Goal: Use online tool/utility: Use online tool/utility

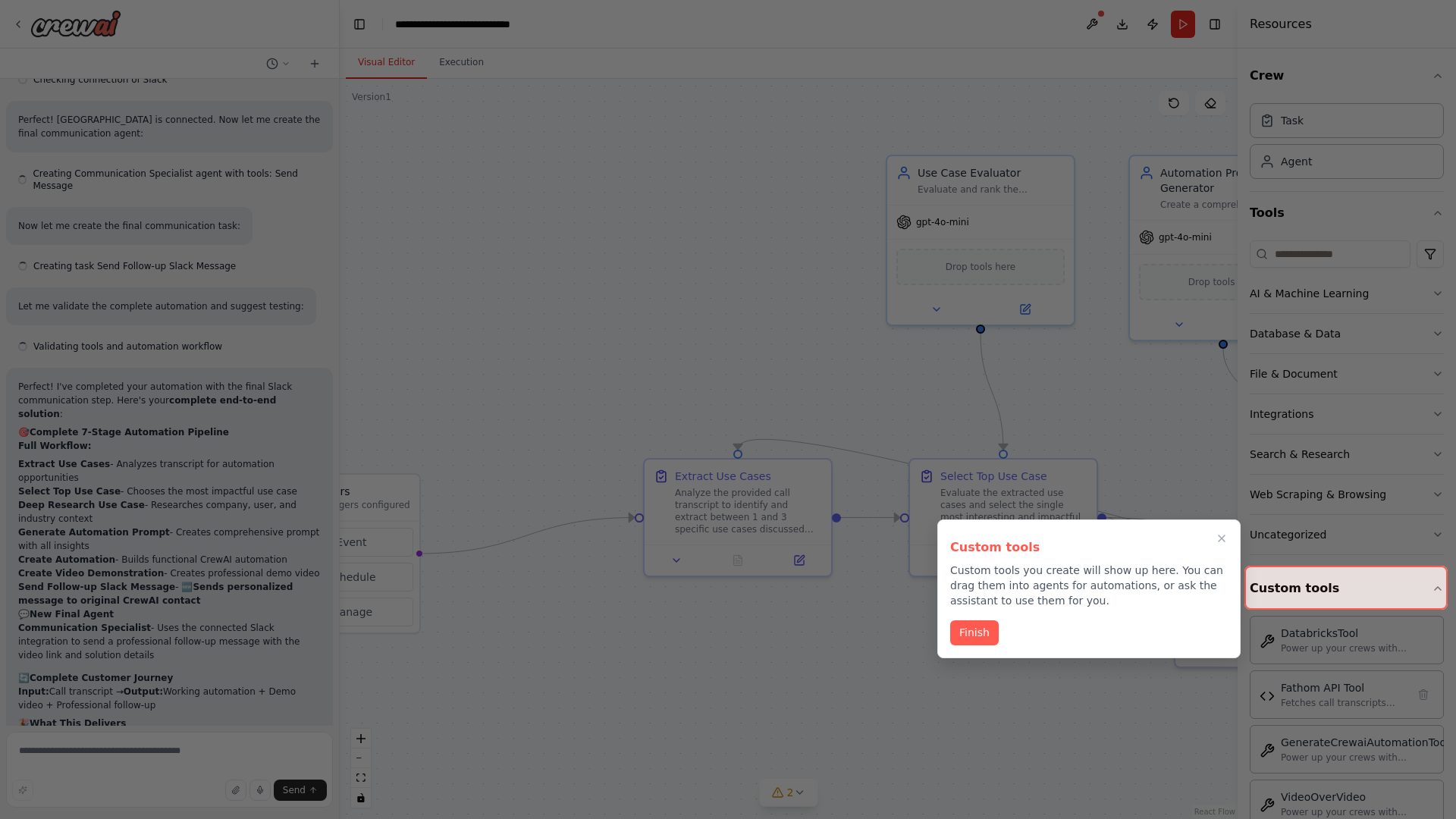
scroll to position [6406, 0]
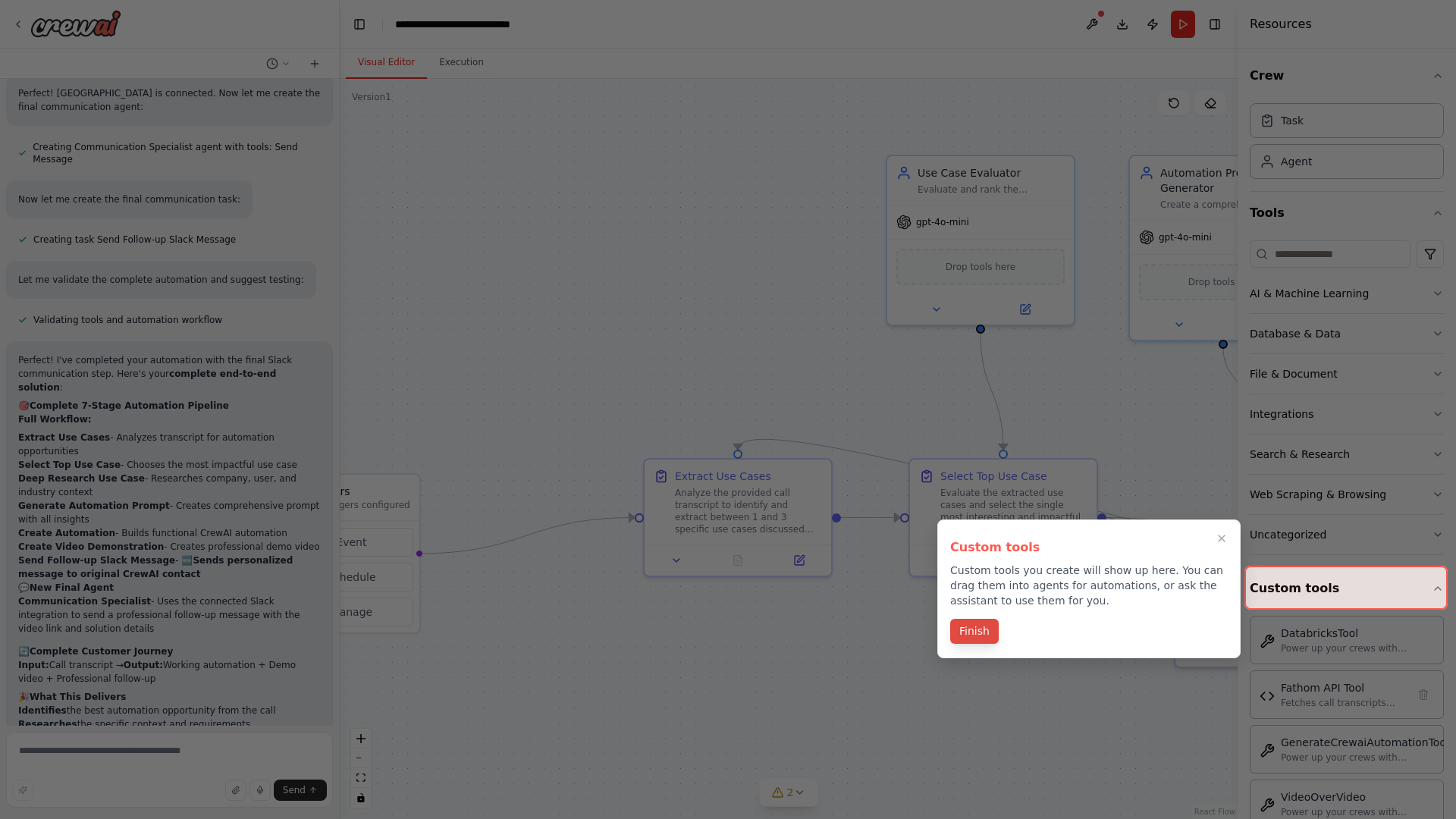
click at [973, 632] on button "Finish" at bounding box center [973, 631] width 48 height 25
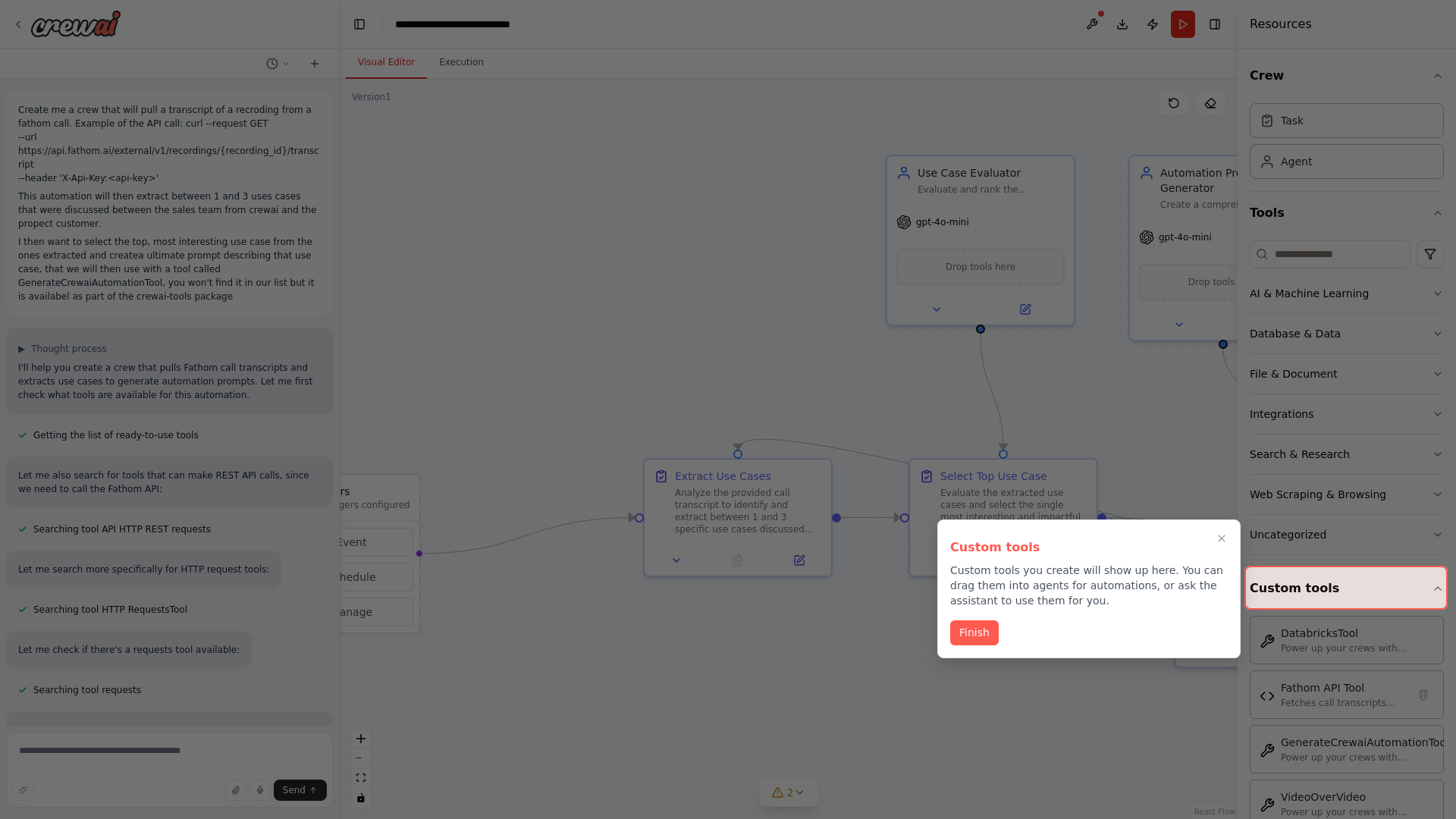
click at [21, 106] on div at bounding box center [728, 409] width 1456 height 819
click at [447, 167] on div at bounding box center [728, 409] width 1456 height 819
drag, startPoint x: 966, startPoint y: 626, endPoint x: 319, endPoint y: 160, distance: 797.3
click at [966, 626] on button "Finish" at bounding box center [973, 632] width 48 height 25
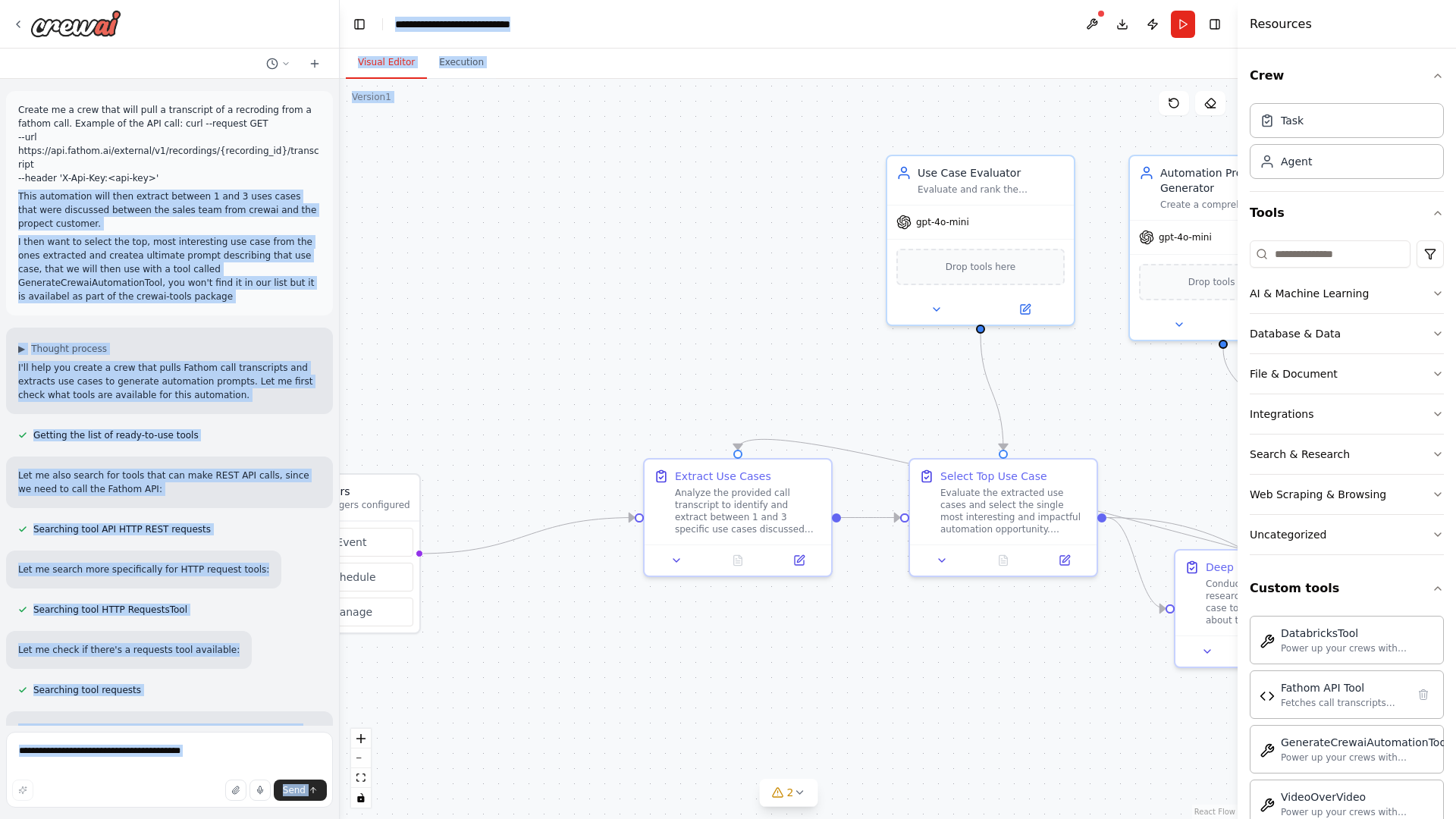
drag, startPoint x: 120, startPoint y: 171, endPoint x: 561, endPoint y: 434, distance: 513.5
click at [561, 434] on div "Create me a crew that will pull a transcript of a recroding from a fathom call.…" at bounding box center [728, 409] width 1456 height 819
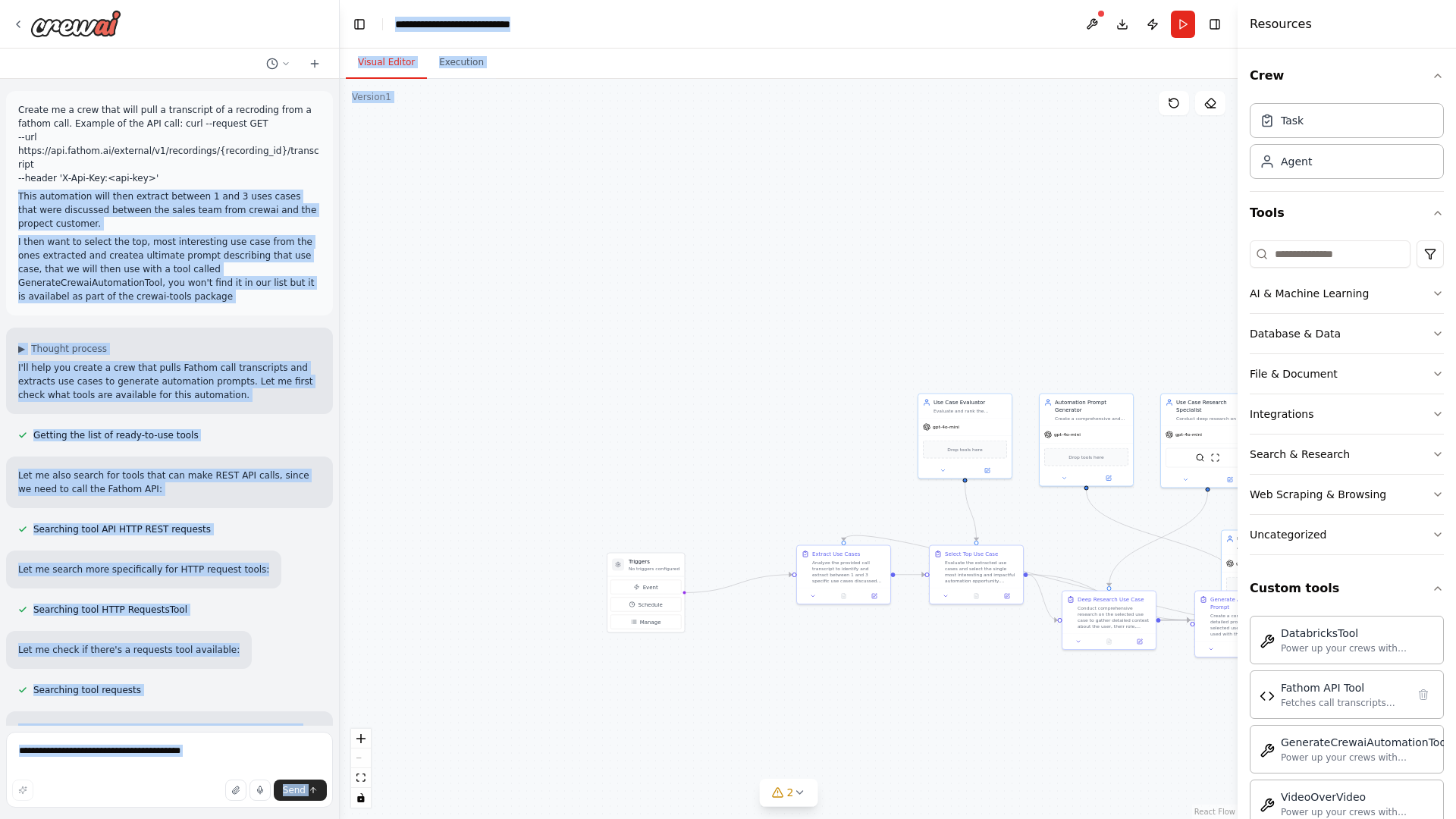
click at [600, 358] on div ".deletable-edge-delete-btn { width: 20px; height: 20px; border: 0px solid #ffff…" at bounding box center [788, 448] width 897 height 740
click at [583, 321] on div ".deletable-edge-delete-btn { width: 20px; height: 20px; border: 0px solid #ffff…" at bounding box center [788, 448] width 897 height 740
drag, startPoint x: 524, startPoint y: 760, endPoint x: 580, endPoint y: 654, distance: 119.9
click at [580, 654] on div ".deletable-edge-delete-btn { width: 20px; height: 20px; border: 0px solid #ffff…" at bounding box center [788, 448] width 897 height 740
